Goal: Task Accomplishment & Management: Complete application form

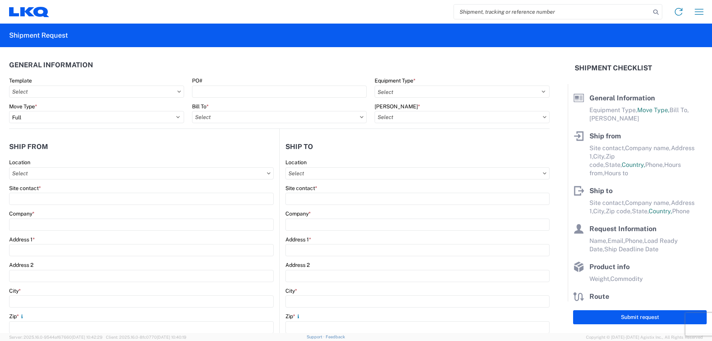
select select "FULL"
select select "US"
select select "LBS"
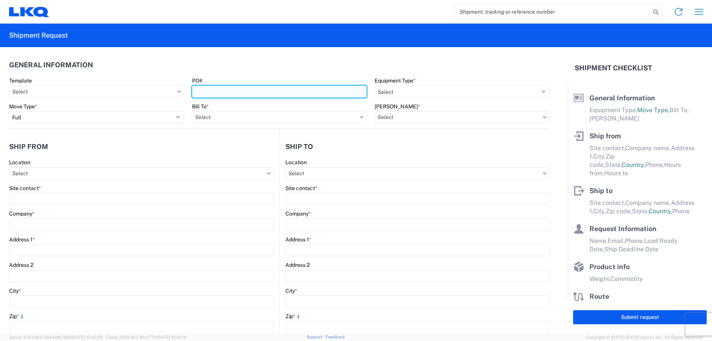
click at [306, 93] on input "PO#" at bounding box center [279, 91] width 175 height 12
type input "t31324"
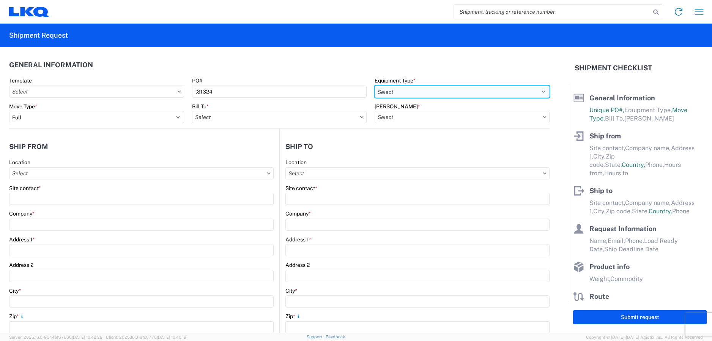
click at [470, 94] on select "Select 53’ Dry Van Flatbed Dropdeck (van) Lowboy (flatbed) Rail" at bounding box center [462, 91] width 175 height 12
select select "STDV"
click at [375, 85] on select "Select 53’ Dry Van Flatbed Dropdeck (van) Lowboy (flatbed) Rail" at bounding box center [462, 91] width 175 height 12
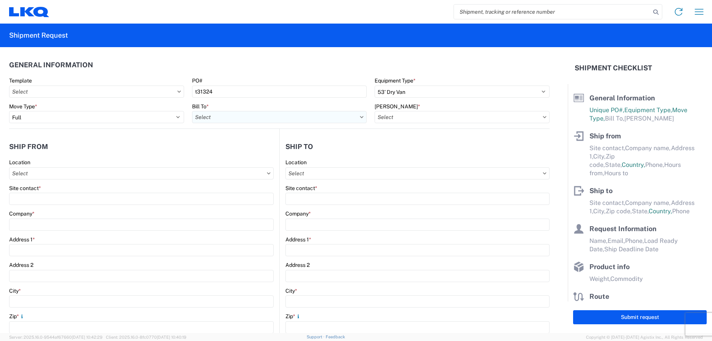
click at [312, 120] on input "Bill To *" at bounding box center [279, 117] width 175 height 12
type input "1725"
click at [268, 153] on div "1725 - LKQ [US_STATE]" at bounding box center [258, 151] width 133 height 12
type input "1725 - LKQ [US_STATE]"
click at [396, 119] on input "[PERSON_NAME] *" at bounding box center [462, 117] width 175 height 12
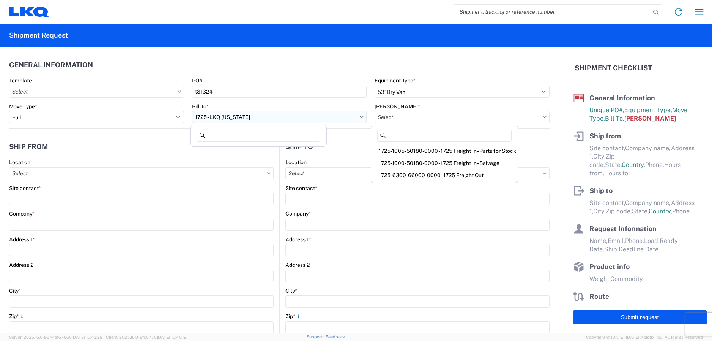
click at [239, 120] on input "1725 - LKQ [US_STATE]" at bounding box center [279, 117] width 175 height 12
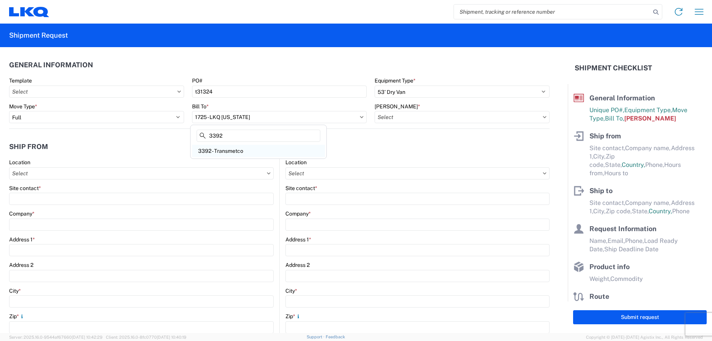
type input "3392"
click at [237, 150] on div "3392 - Transmetco" at bounding box center [258, 151] width 133 height 12
type input "3392 - Transmetco"
click at [450, 117] on input "[PERSON_NAME] *" at bounding box center [462, 117] width 175 height 12
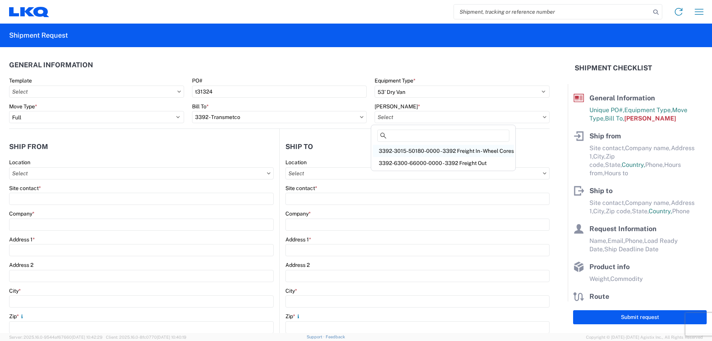
click at [451, 148] on div "3392-3015-50180-0000 - 3392 Freight In - Wheel Cores" at bounding box center [443, 151] width 141 height 12
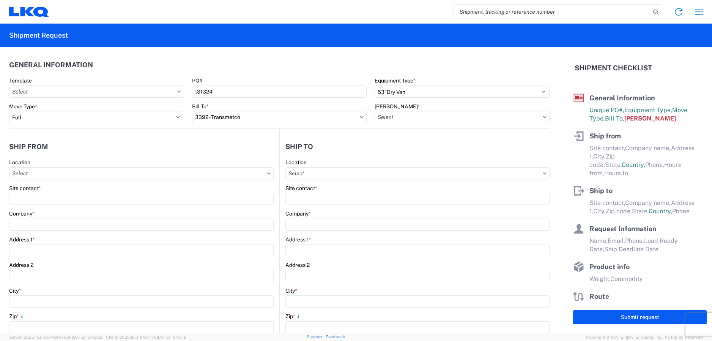
type input "3392-3015-50180-0000 - 3392 Freight In - Wheel Cores"
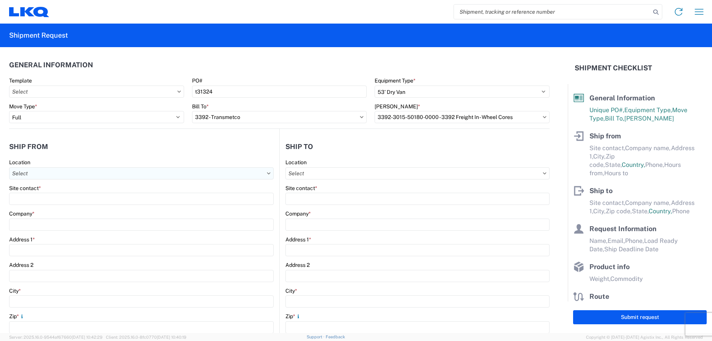
click at [133, 174] on input "Location" at bounding box center [141, 173] width 265 height 12
type input "1725"
click at [64, 203] on div "1725 - LKQ [US_STATE]" at bounding box center [77, 207] width 133 height 12
type input "1725 - LKQ [US_STATE]"
type input "LKQ Corporation"
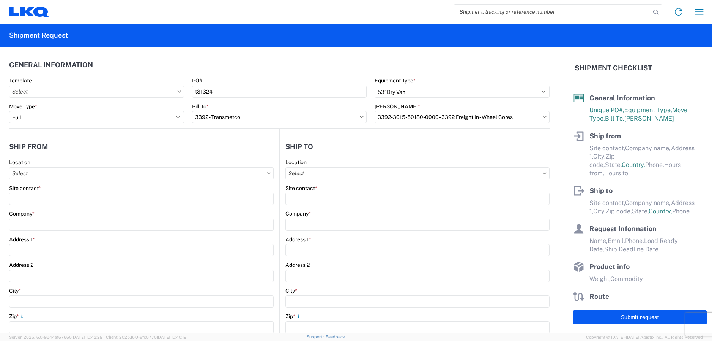
type input "4995 Copper Sage"
type input "[GEOGRAPHIC_DATA]"
type input "89081"
select select "NV"
type input "07:00"
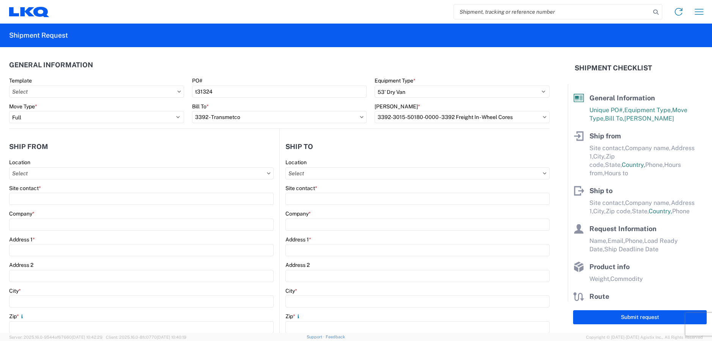
type input "10:00"
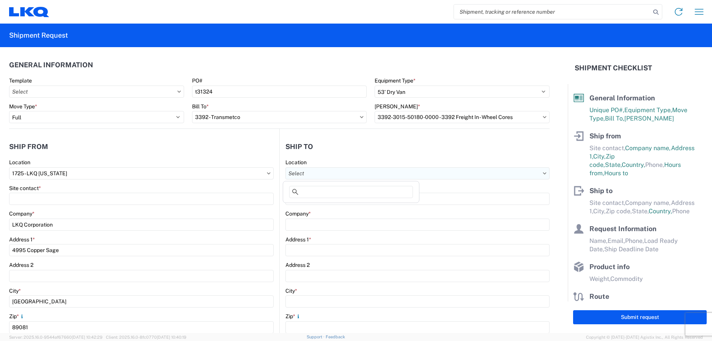
click at [328, 177] on input "Location" at bounding box center [418, 173] width 264 height 12
type input "1"
type input "3392"
click at [327, 207] on div "3392 - Transmetco" at bounding box center [351, 207] width 133 height 12
type input "3392 - Transmetco"
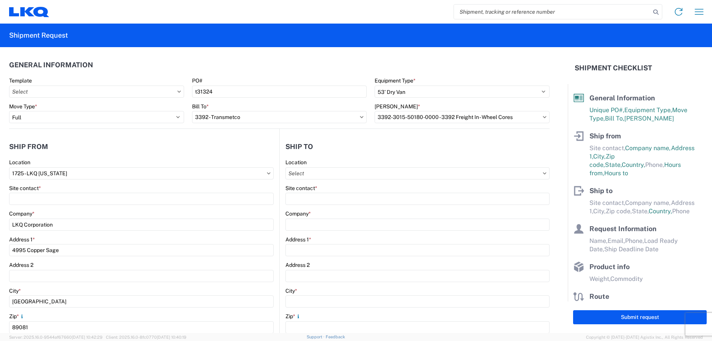
type input "LKQ Corporation"
type input "[STREET_ADDRESS]"
type input "Huntington"
type input "46750"
select select "US"
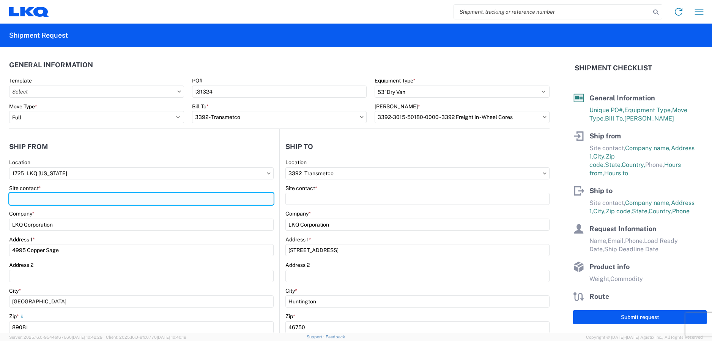
click at [65, 197] on input "Site contact *" at bounding box center [141, 199] width 265 height 12
type input "[PERSON_NAME]"
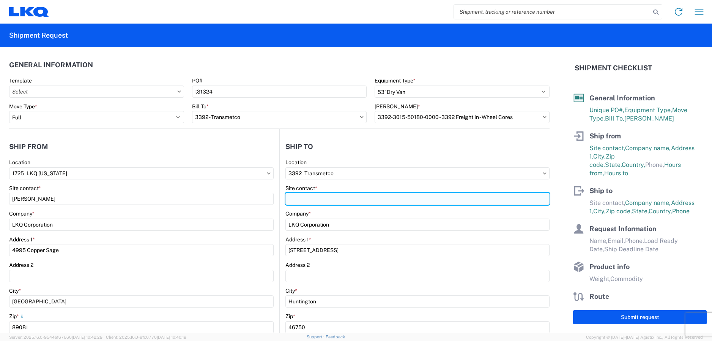
click at [372, 197] on input "Site contact *" at bounding box center [418, 199] width 264 height 12
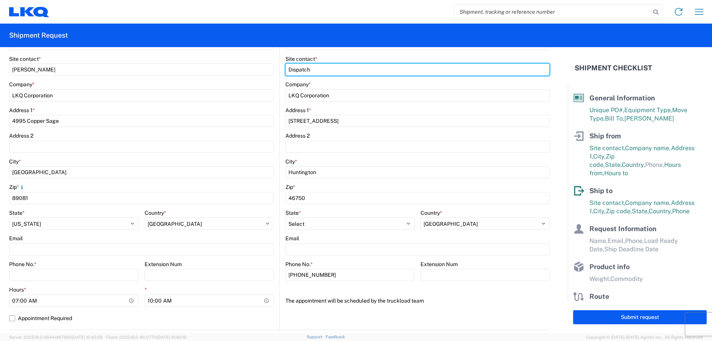
scroll to position [152, 0]
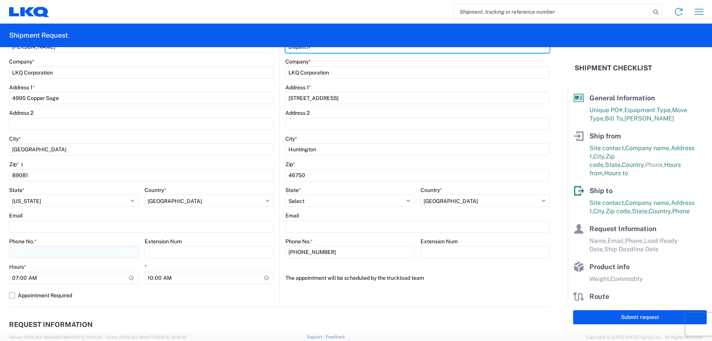
type input "Dispatch"
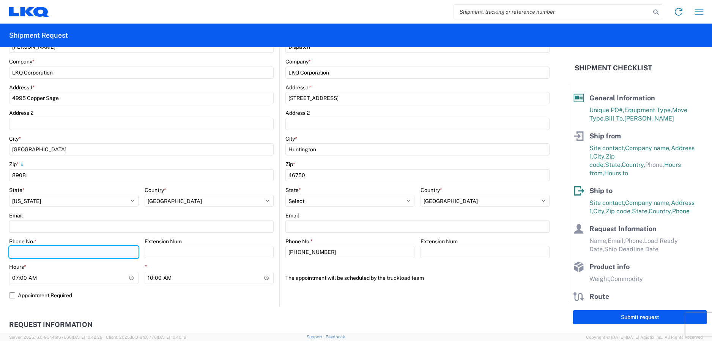
click at [66, 252] on input "Phone No. *" at bounding box center [74, 252] width 130 height 12
type input "[PHONE_NUMBER]"
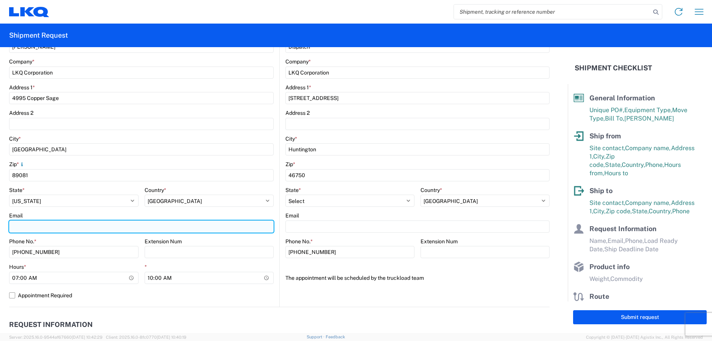
click at [92, 222] on input "Email" at bounding box center [141, 226] width 265 height 12
type input "[EMAIL_ADDRESS][DOMAIN_NAME]"
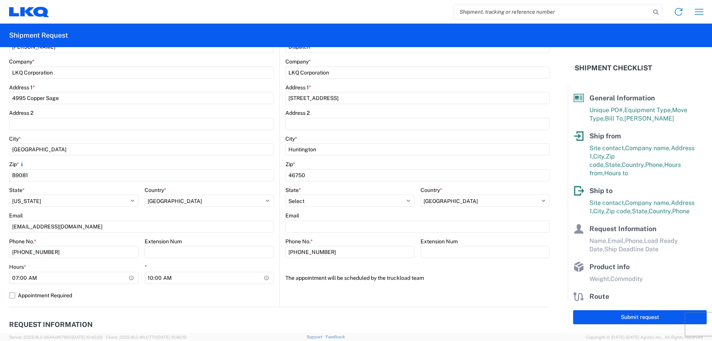
click at [182, 298] on label "Appointment Required" at bounding box center [141, 295] width 265 height 12
click at [0, 0] on input "Appointment Required" at bounding box center [0, 0] width 0 height 0
select select "NV"
select select "US"
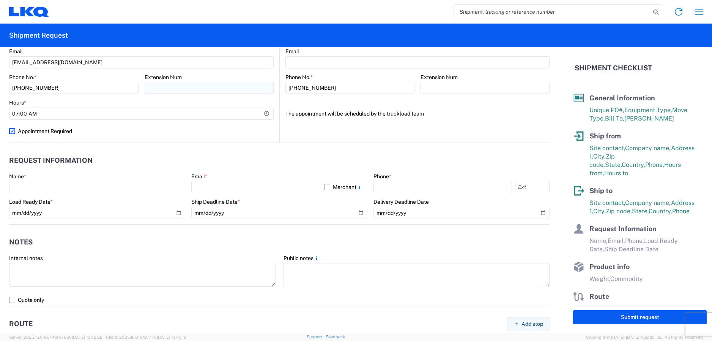
scroll to position [342, 0]
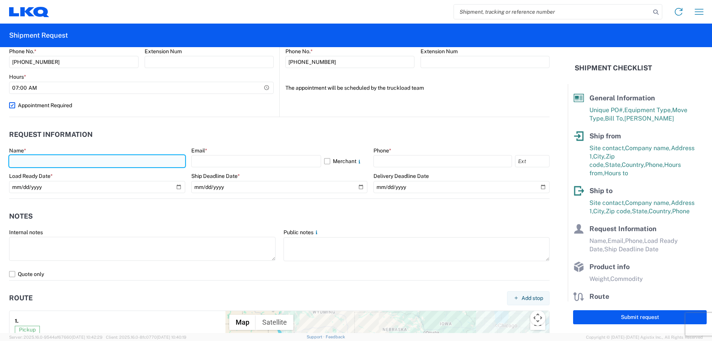
click at [58, 160] on input "text" at bounding box center [97, 161] width 176 height 12
type input "[PERSON_NAME]"
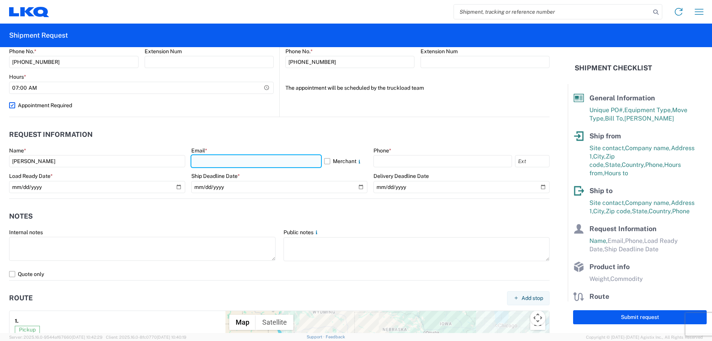
click at [210, 157] on input "text" at bounding box center [256, 161] width 130 height 12
type input "[EMAIL_ADDRESS][DOMAIN_NAME]"
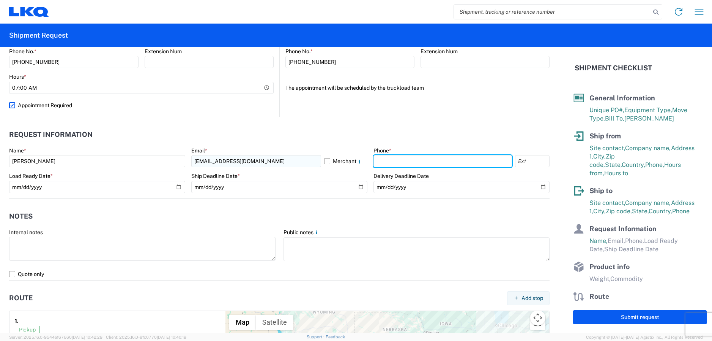
type input "7027894013"
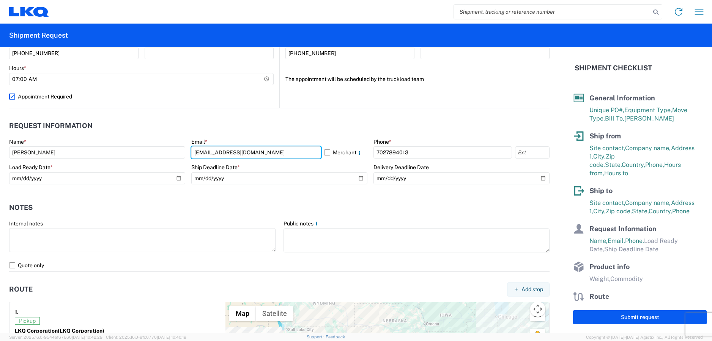
scroll to position [380, 0]
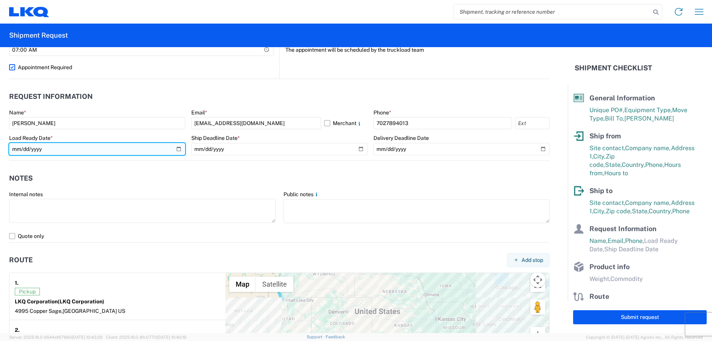
click at [174, 148] on input "date" at bounding box center [97, 149] width 176 height 12
type input "[DATE]"
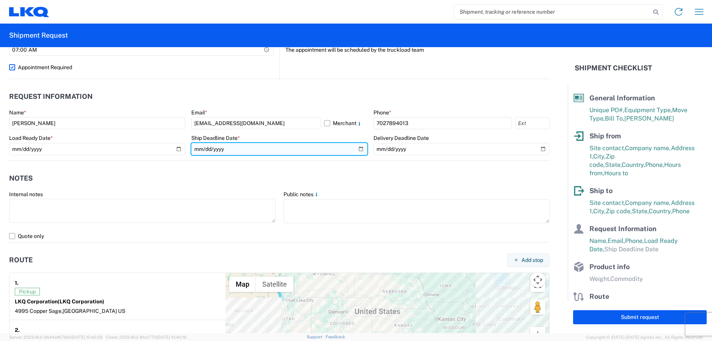
click at [363, 147] on input "date" at bounding box center [279, 149] width 176 height 12
click at [360, 148] on input "date" at bounding box center [279, 149] width 176 height 12
type input "[DATE]"
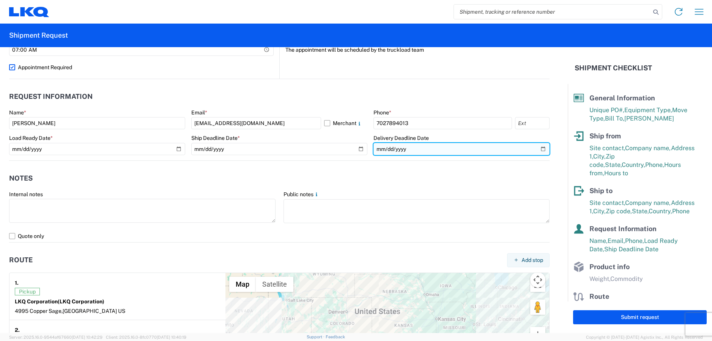
click at [536, 149] on input "date" at bounding box center [462, 149] width 176 height 12
type input "[DATE]"
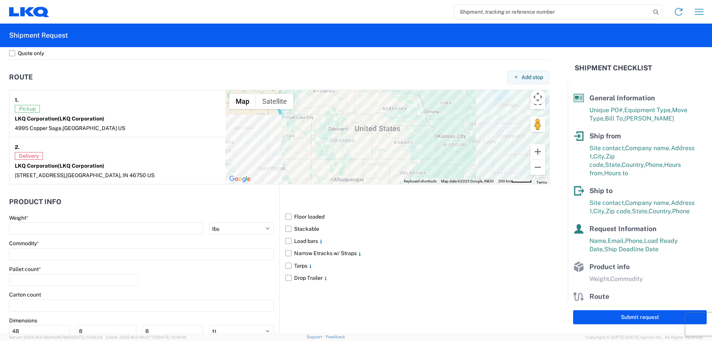
scroll to position [570, 0]
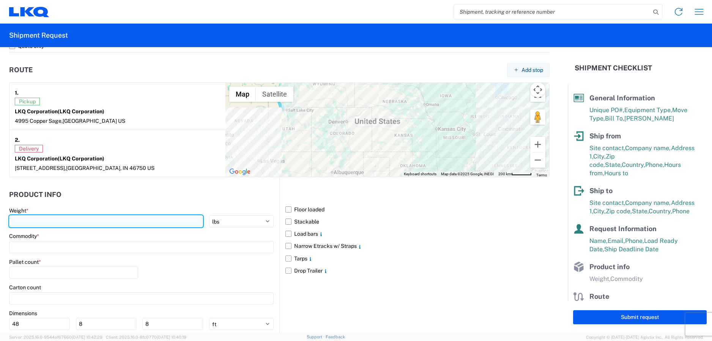
click at [98, 224] on input "number" at bounding box center [106, 221] width 194 height 12
type input "42000"
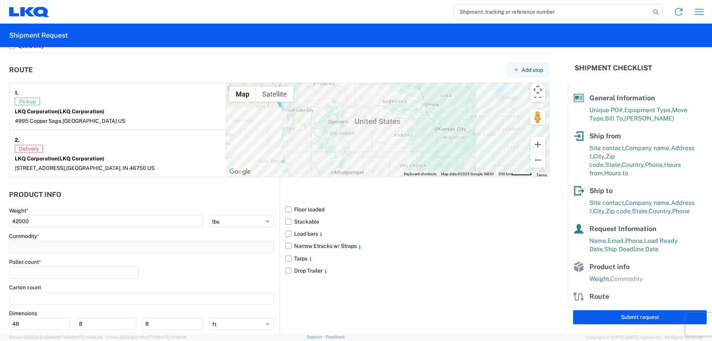
click at [115, 246] on input at bounding box center [141, 247] width 265 height 12
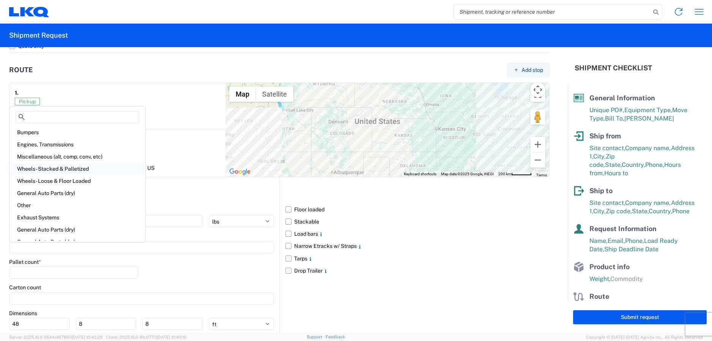
click at [83, 166] on div "Wheels - Stacked & Palletized" at bounding box center [77, 169] width 133 height 12
type input "Wheels - Stacked & Palletized"
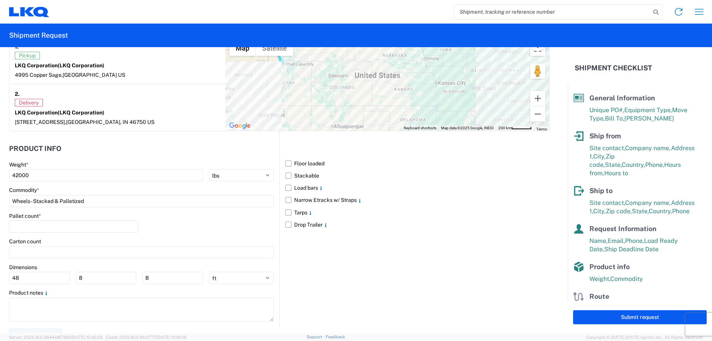
scroll to position [625, 0]
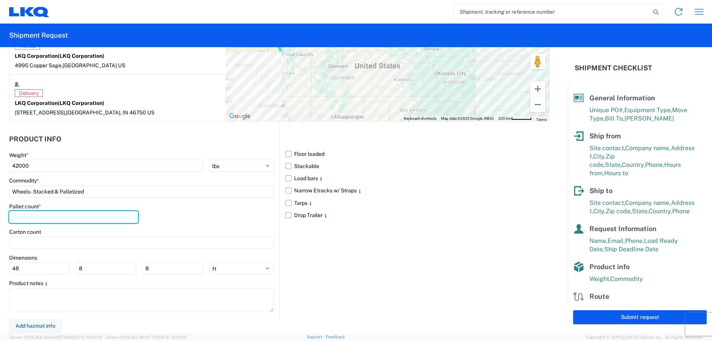
click at [100, 215] on input "number" at bounding box center [73, 217] width 129 height 12
type input "48"
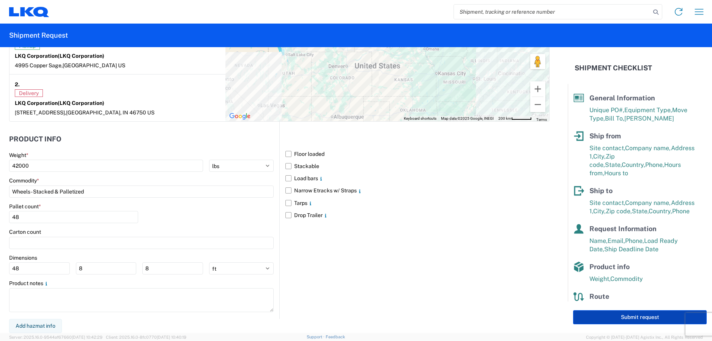
click at [659, 317] on button "Submit request" at bounding box center [640, 317] width 134 height 14
select select "US"
